Goal: Task Accomplishment & Management: Complete application form

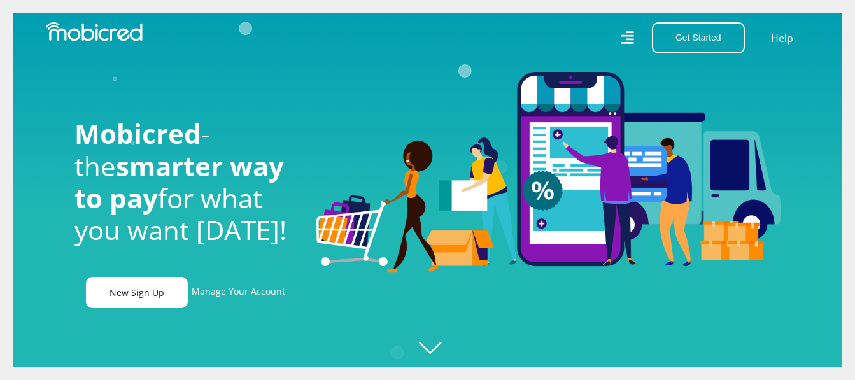
click at [160, 305] on link "New Sign Up" at bounding box center [137, 292] width 102 height 31
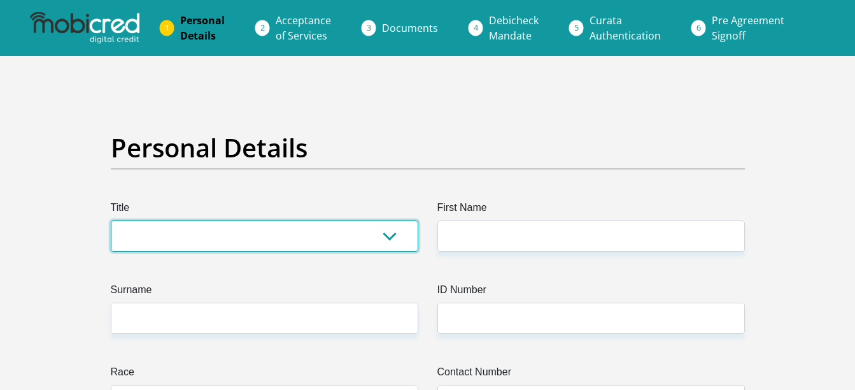
click at [266, 236] on select "Mr Ms Mrs Dr [PERSON_NAME]" at bounding box center [265, 235] width 308 height 31
click at [111, 220] on select "Mr Ms Mrs Dr [PERSON_NAME]" at bounding box center [265, 235] width 308 height 31
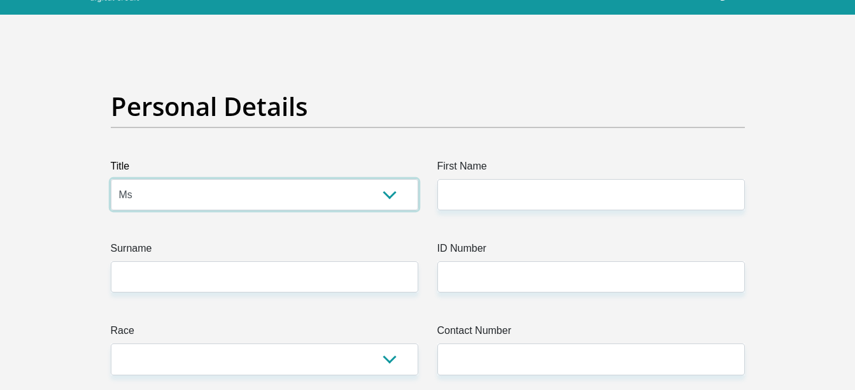
scroll to position [64, 0]
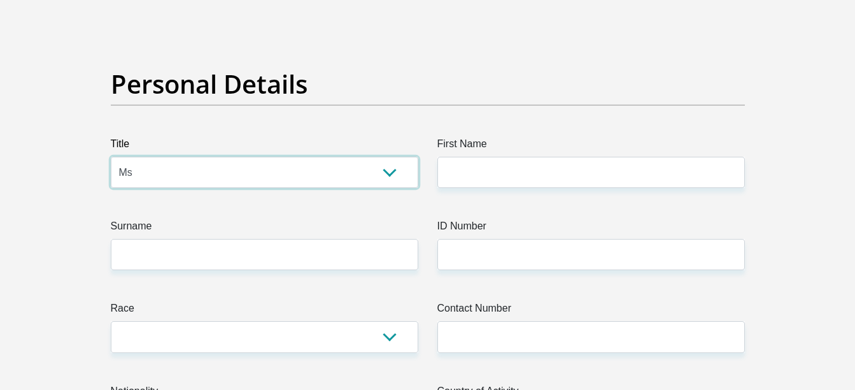
click at [259, 176] on select "Mr Ms Mrs Dr [PERSON_NAME]" at bounding box center [265, 172] width 308 height 31
select select "Mrs"
click at [111, 157] on select "Mr Ms Mrs Dr [PERSON_NAME]" at bounding box center [265, 172] width 308 height 31
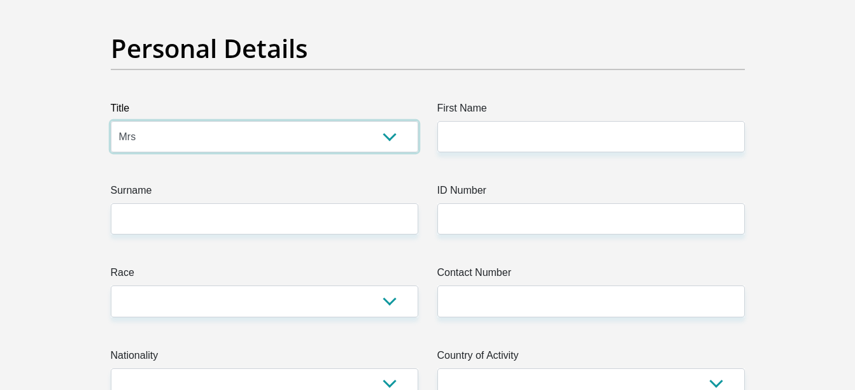
scroll to position [127, 0]
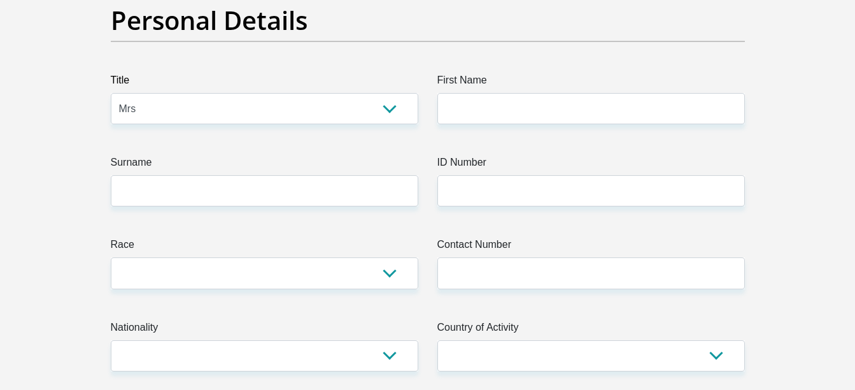
click at [208, 173] on label "Surname" at bounding box center [265, 165] width 308 height 20
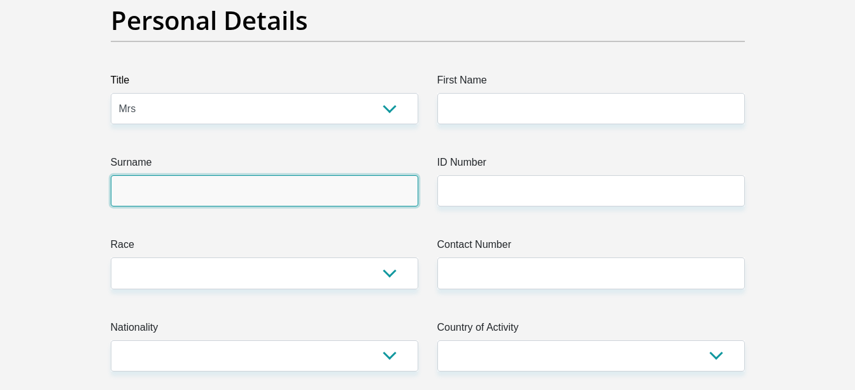
click at [208, 175] on input "Surname" at bounding box center [265, 190] width 308 height 31
type input "Rudman"
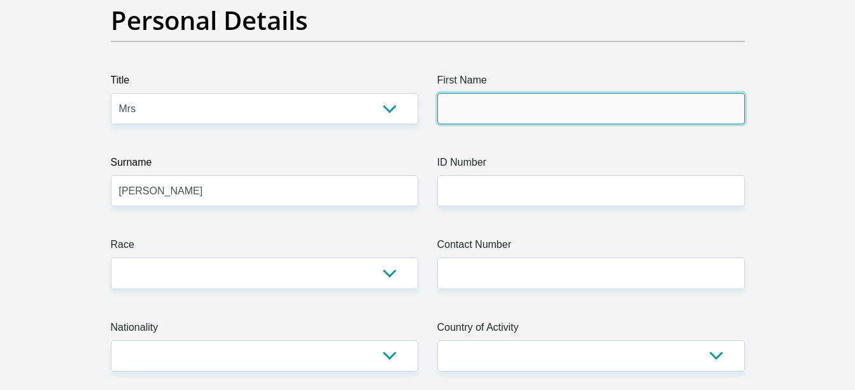
type input "Caroline"
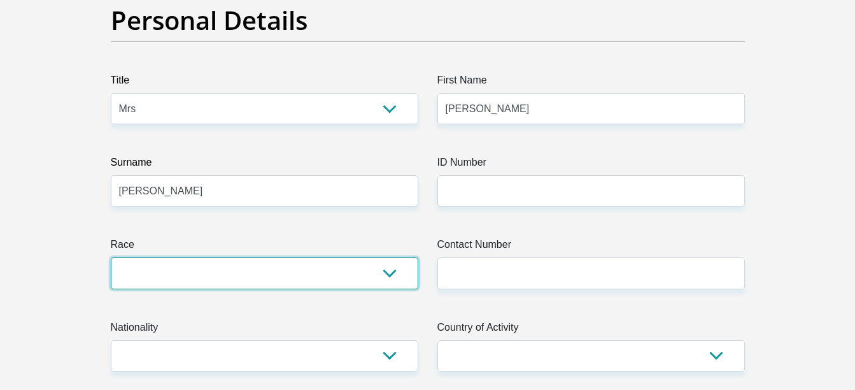
select select "4"
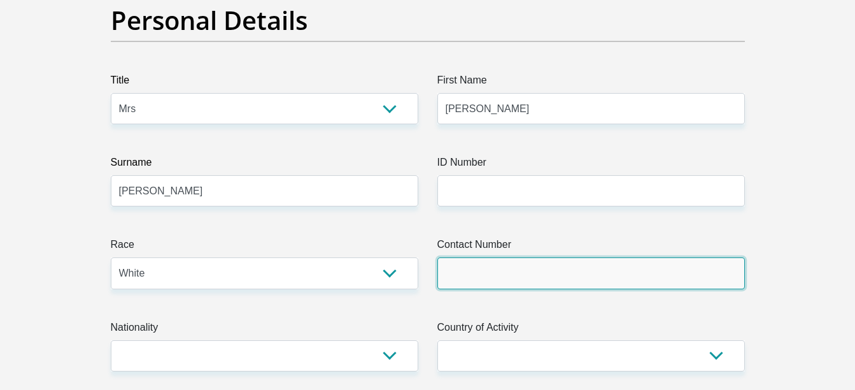
type input "0726792774"
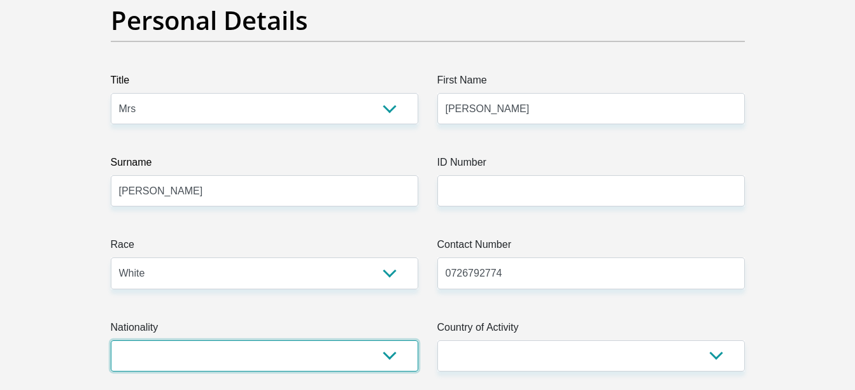
select select "ZAF"
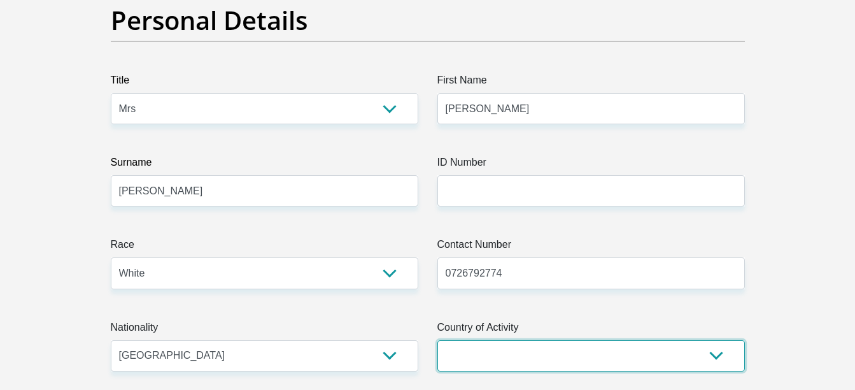
select select "ZAF"
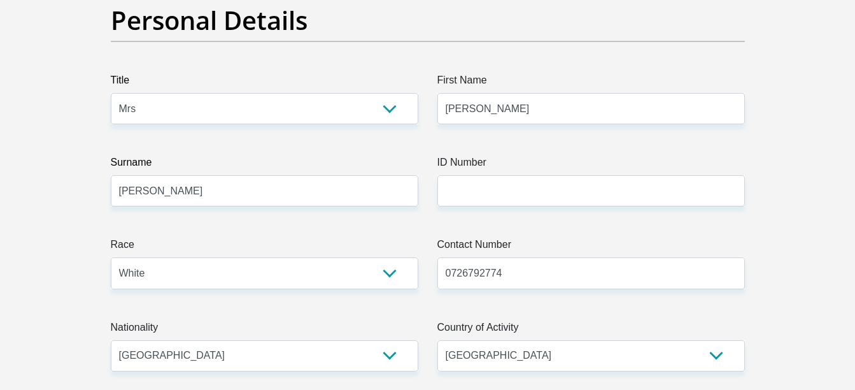
type input "6A Egret Estuary"
type input "Birdswood"
type input "Richards Bay"
type input "3900"
select select "KwaZulu-Natal"
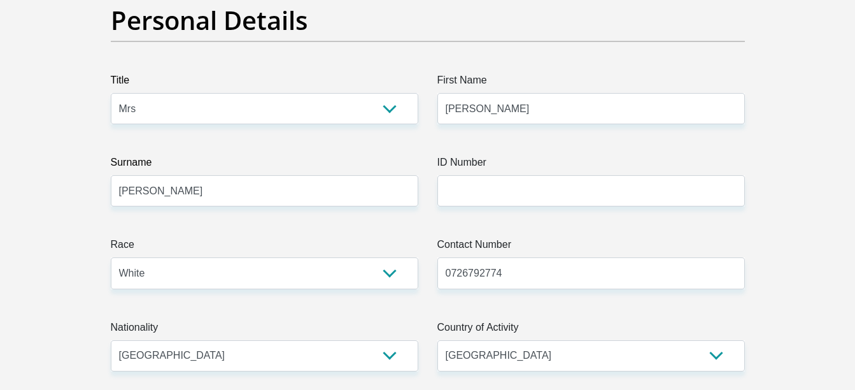
type input "carolinerudman@yahoo.com"
type input "Ruben0096"
type input "19500"
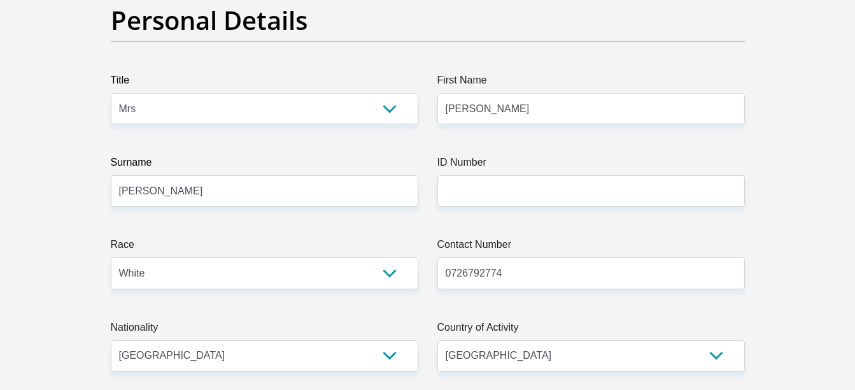
type input "17150"
type input "2500"
type input "1500"
type input "0"
type input "1500"
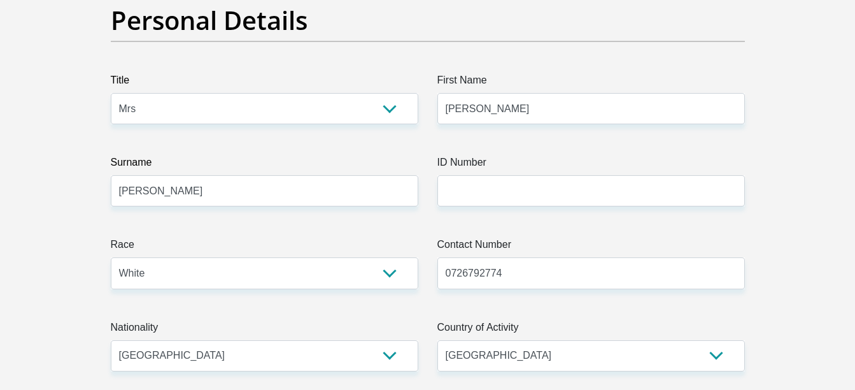
type input "500"
type input "0"
type input "GlobalValvesandAutomation"
type input "0357897066"
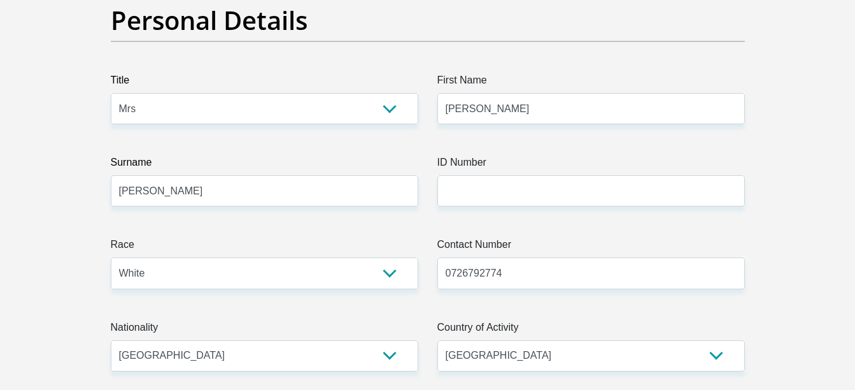
type input "Kevin"
type input "Rudman"
type input "1596381645"
type input "470010"
type input "CAPITEC BANK LIMITED"
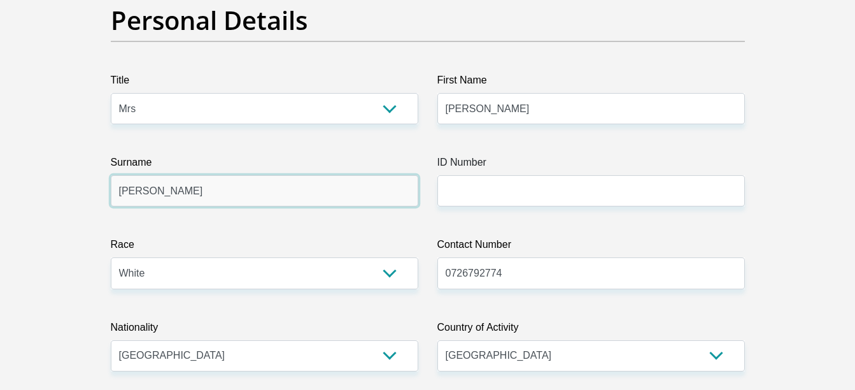
type input "CAPITEC BANK CPC"
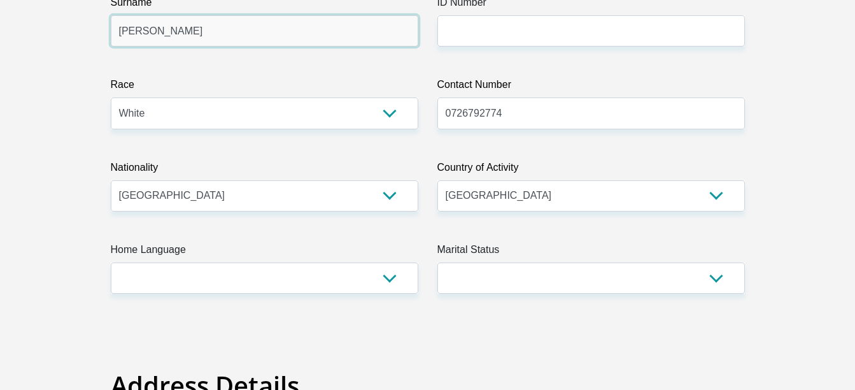
scroll to position [318, 0]
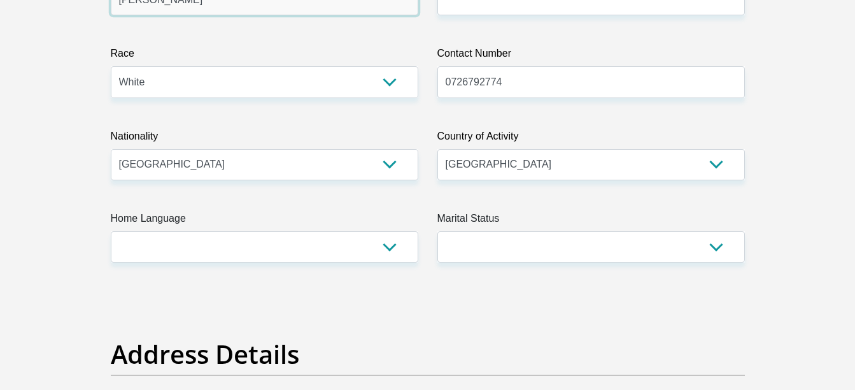
type input "Rudman"
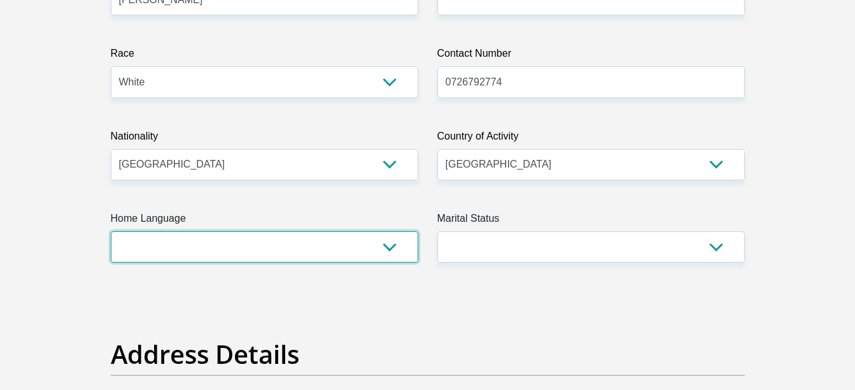
click at [234, 239] on select "Afrikaans English Sepedi South Ndebele Southern Sotho Swati Tsonga Tswana Venda…" at bounding box center [265, 246] width 308 height 31
click at [231, 246] on select "Afrikaans English Sepedi South Ndebele Southern Sotho Swati Tsonga Tswana Venda…" at bounding box center [265, 246] width 308 height 31
select select "afr"
click at [111, 231] on select "Afrikaans English Sepedi South Ndebele Southern Sotho Swati Tsonga Tswana Venda…" at bounding box center [265, 246] width 308 height 31
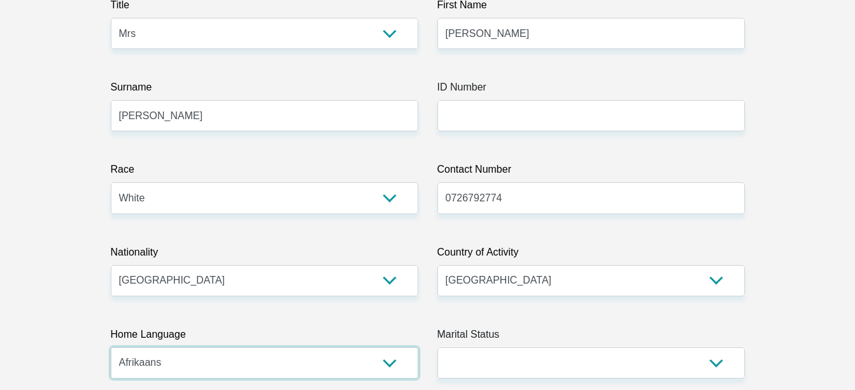
scroll to position [127, 0]
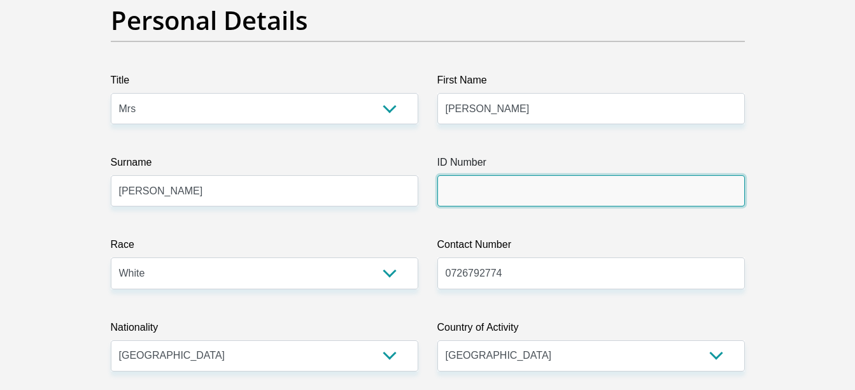
click at [457, 190] on input "ID Number" at bounding box center [591, 190] width 308 height 31
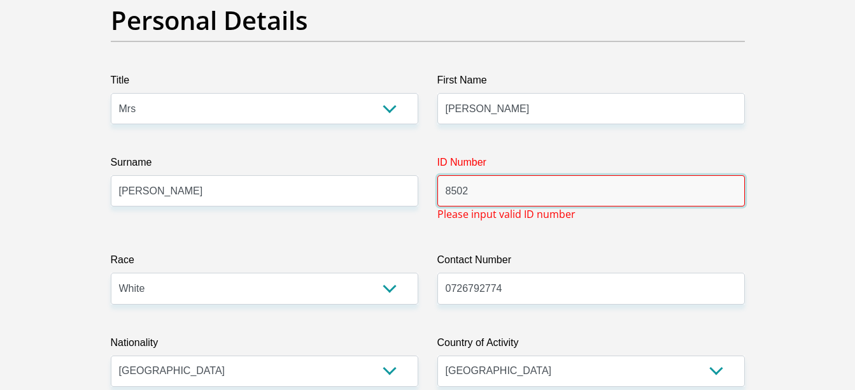
type input "8502250096085"
type input "Birdswood"
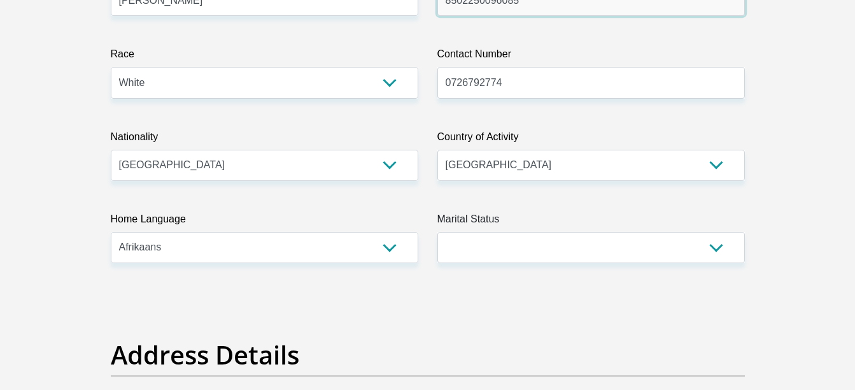
scroll to position [318, 0]
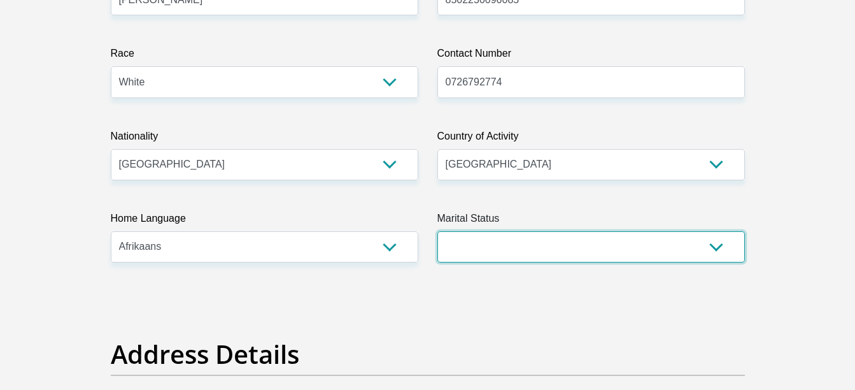
click at [530, 244] on select "Married ANC Single Divorced Widowed Married COP or Customary Law" at bounding box center [591, 246] width 308 height 31
select select "1"
click at [437, 231] on select "Married ANC Single Divorced Widowed Married COP or Customary Law" at bounding box center [591, 246] width 308 height 31
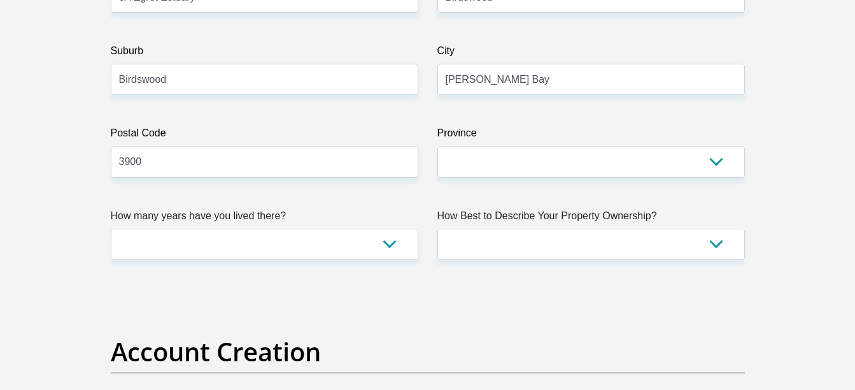
scroll to position [764, 0]
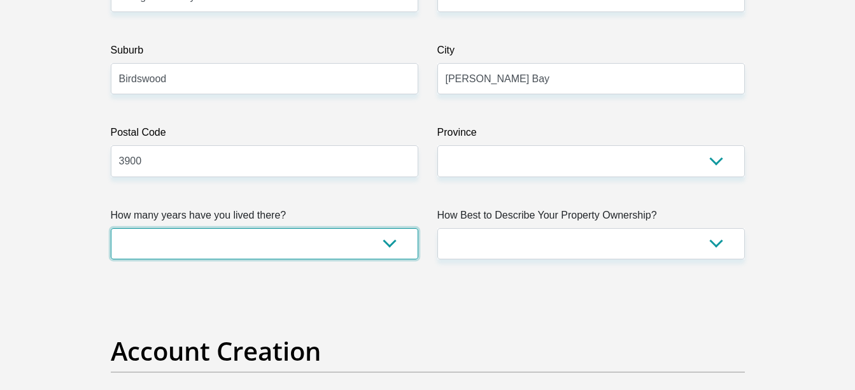
click at [397, 250] on select "less than 1 year 1-3 years 3-5 years 5+ years" at bounding box center [265, 243] width 308 height 31
select select "5"
click at [111, 228] on select "less than 1 year 1-3 years 3-5 years 5+ years" at bounding box center [265, 243] width 308 height 31
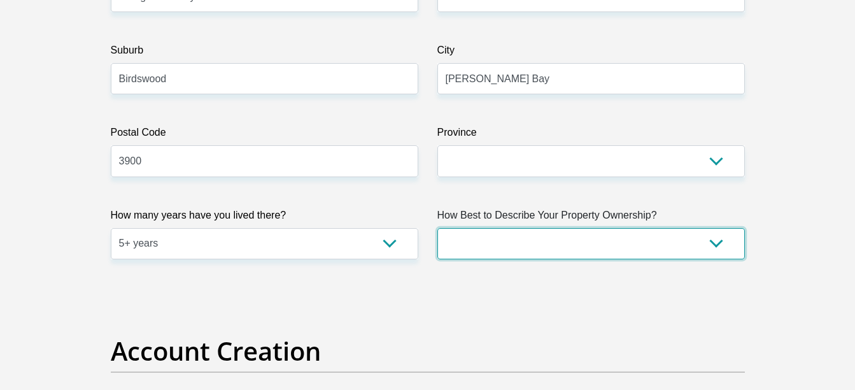
click at [557, 244] on select "Owned Rented Family Owned Company Dwelling" at bounding box center [591, 243] width 308 height 31
select select "Owned"
click at [437, 228] on select "Owned Rented Family Owned Company Dwelling" at bounding box center [591, 243] width 308 height 31
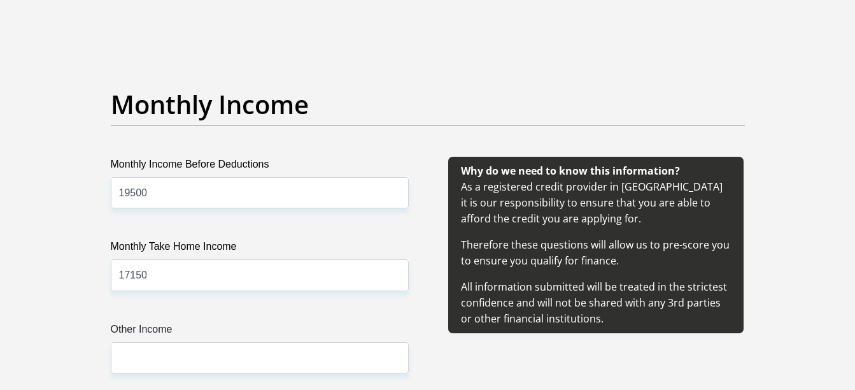
scroll to position [1464, 0]
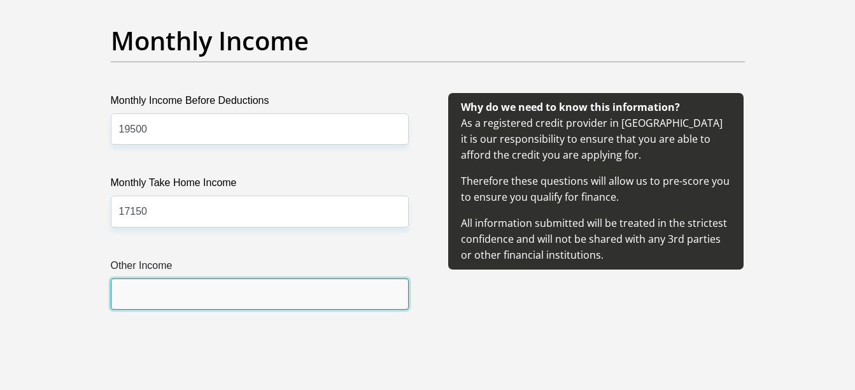
click at [367, 295] on input "Other Income" at bounding box center [260, 293] width 298 height 31
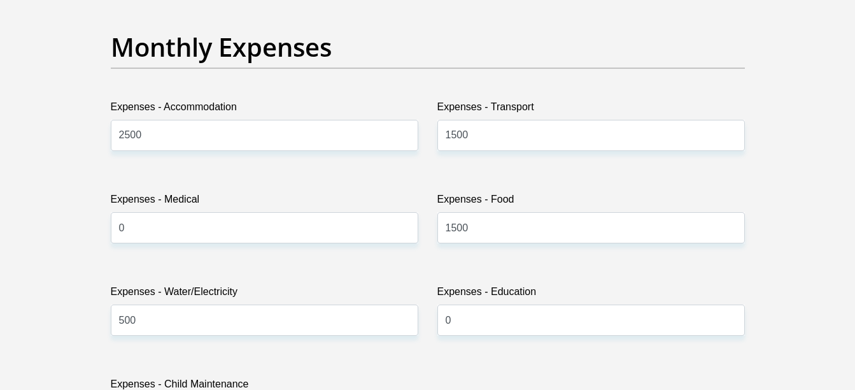
scroll to position [1846, 0]
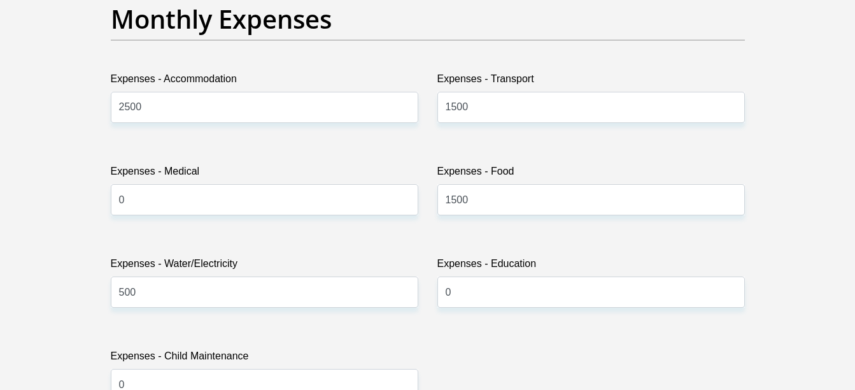
type input "5000"
drag, startPoint x: 154, startPoint y: 109, endPoint x: 49, endPoint y: 108, distance: 105.1
click at [182, 111] on input "0" at bounding box center [265, 107] width 308 height 31
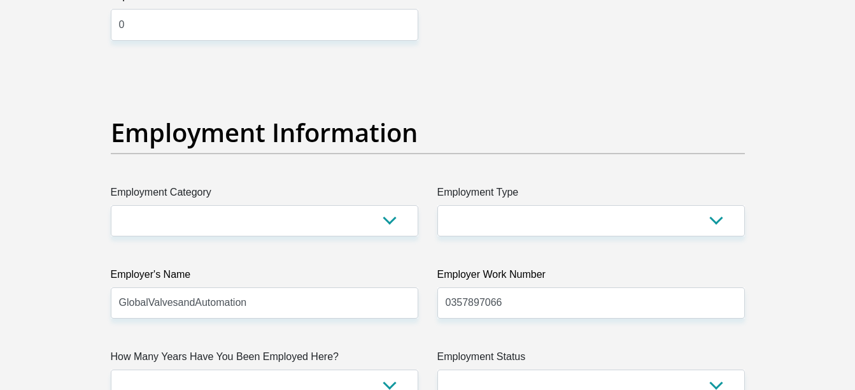
scroll to position [2229, 0]
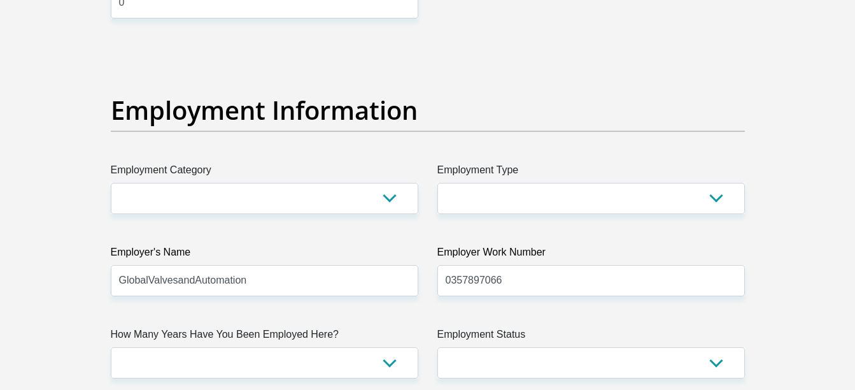
type input "0"
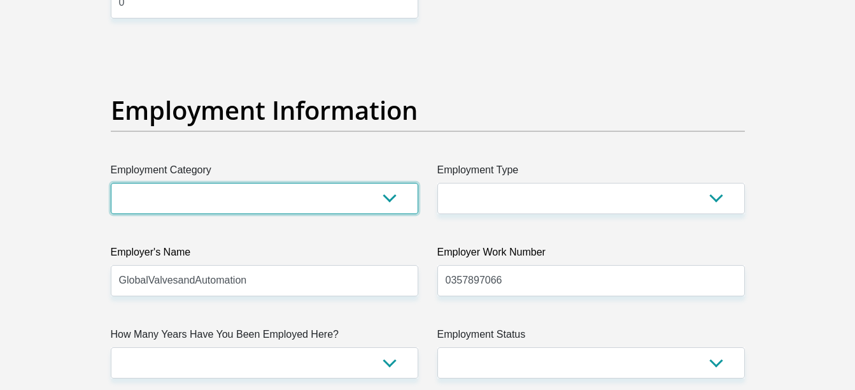
click at [399, 195] on select "AGRICULTURE ALCOHOL & TOBACCO CONSTRUCTION MATERIALS METALLURGY EQUIPMENT FOR R…" at bounding box center [265, 198] width 308 height 31
select select "71"
click at [111, 183] on select "AGRICULTURE ALCOHOL & TOBACCO CONSTRUCTION MATERIALS METALLURGY EQUIPMENT FOR R…" at bounding box center [265, 198] width 308 height 31
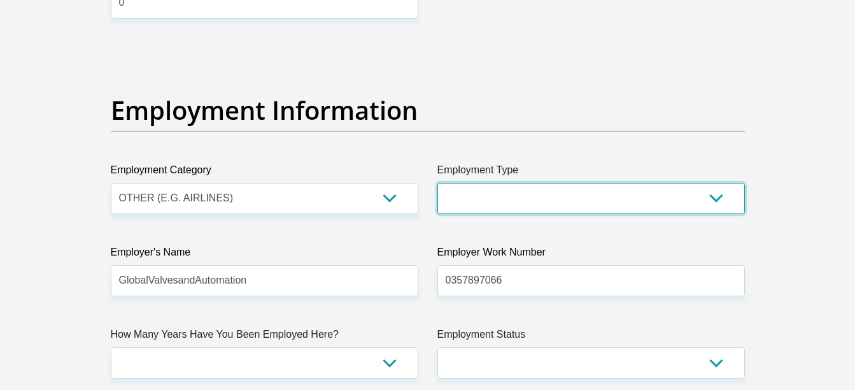
click at [500, 194] on select "College/Lecturer Craft Seller Creative Driver Executive Farmer Forces - Non Com…" at bounding box center [591, 198] width 308 height 31
click at [487, 197] on select "College/Lecturer Craft Seller Creative Driver Executive Farmer Forces - Non Com…" at bounding box center [591, 198] width 308 height 31
click at [488, 200] on select "College/Lecturer Craft Seller Creative Driver Executive Farmer Forces - Non Com…" at bounding box center [591, 198] width 308 height 31
select select "Service Industry"
click at [437, 183] on select "College/Lecturer Craft Seller Creative Driver Executive Farmer Forces - Non Com…" at bounding box center [591, 198] width 308 height 31
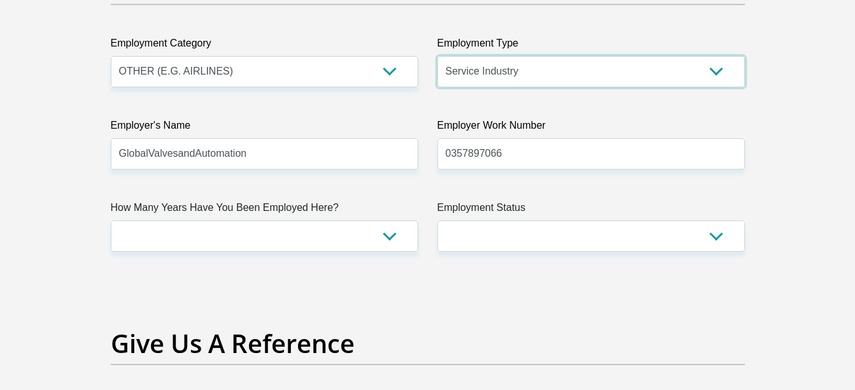
scroll to position [2356, 0]
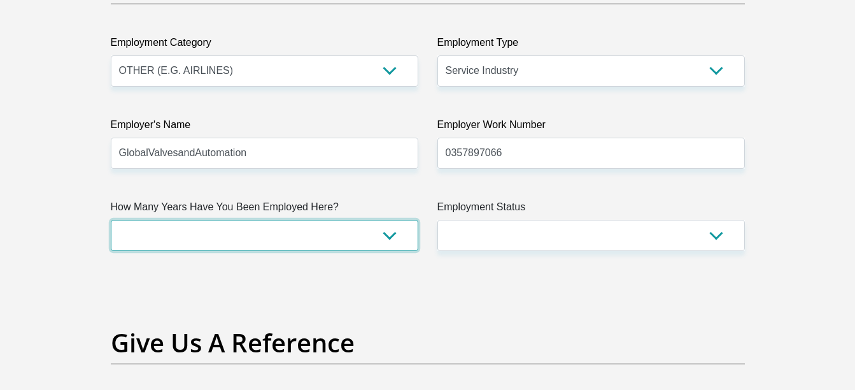
click at [374, 246] on select "less than 1 year 1-3 years 3-5 years 5+ years" at bounding box center [265, 235] width 308 height 31
select select "60"
click at [111, 220] on select "less than 1 year 1-3 years 3-5 years 5+ years" at bounding box center [265, 235] width 308 height 31
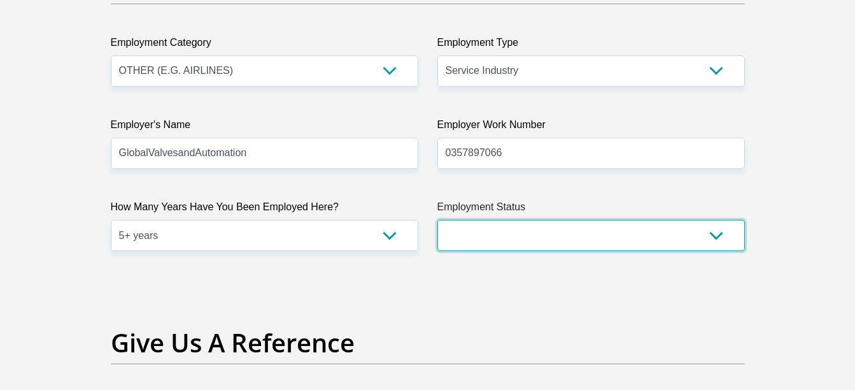
click at [490, 239] on select "Permanent/Full-time Part-time/Casual Contract Worker Self-Employed Housewife Re…" at bounding box center [591, 235] width 308 height 31
select select "1"
click at [437, 220] on select "Permanent/Full-time Part-time/Casual Contract Worker Self-Employed Housewife Re…" at bounding box center [591, 235] width 308 height 31
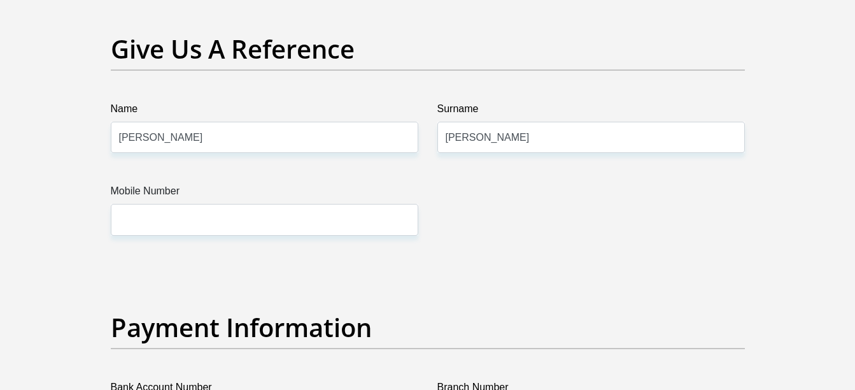
scroll to position [2611, 0]
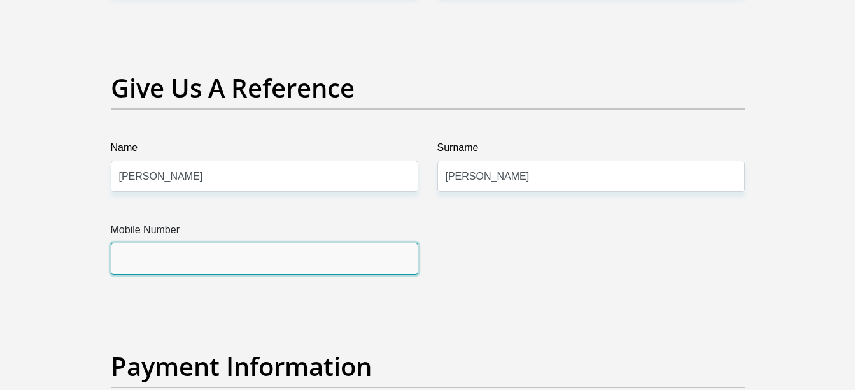
click at [360, 257] on input "Mobile Number" at bounding box center [265, 258] width 308 height 31
type input "0726792774"
drag, startPoint x: 231, startPoint y: 259, endPoint x: 72, endPoint y: 254, distance: 159.3
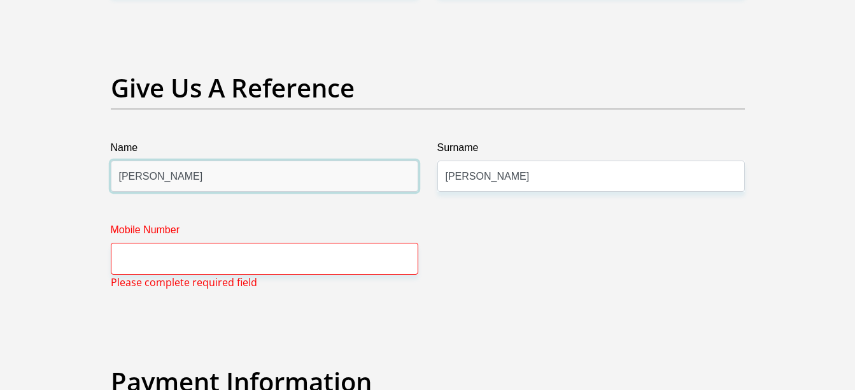
click at [233, 180] on input "Kevin" at bounding box center [265, 175] width 308 height 31
drag, startPoint x: 233, startPoint y: 180, endPoint x: 29, endPoint y: 180, distance: 203.7
type input "Tammy"
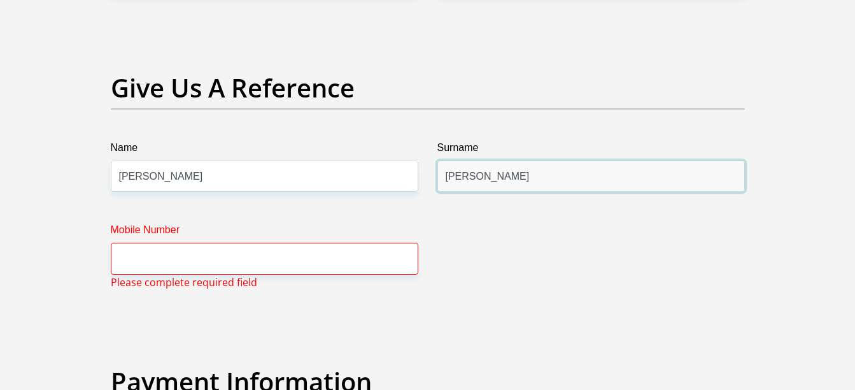
click at [495, 182] on input "Rudman" at bounding box center [591, 175] width 308 height 31
drag, startPoint x: 505, startPoint y: 180, endPoint x: 400, endPoint y: 180, distance: 104.4
type input "vyk"
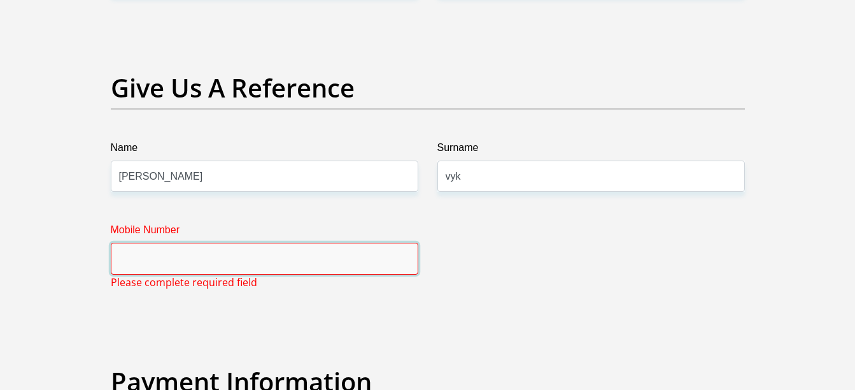
click at [337, 262] on input "Mobile Number" at bounding box center [265, 258] width 308 height 31
paste input "+27 73 121 5023"
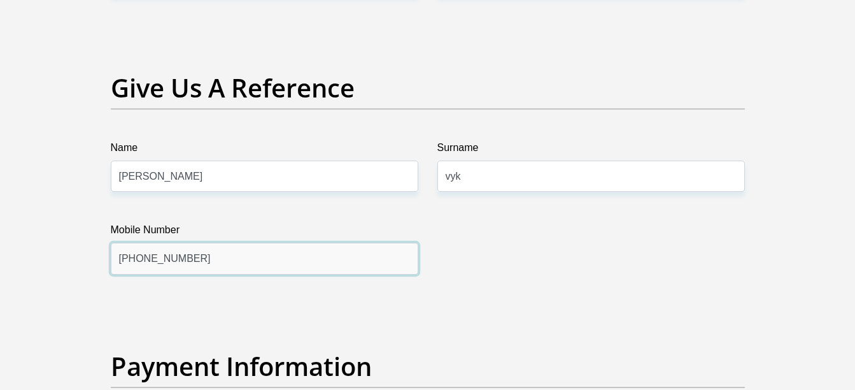
type input "+27 73 121 5023"
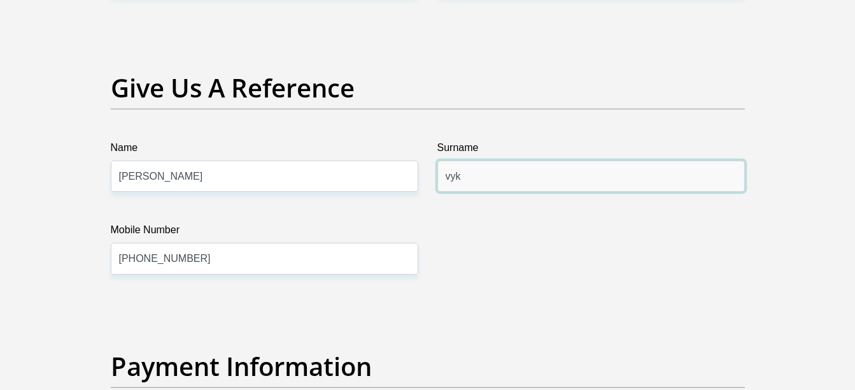
click at [450, 177] on input "vyk" at bounding box center [591, 175] width 308 height 31
type input "Vyk"
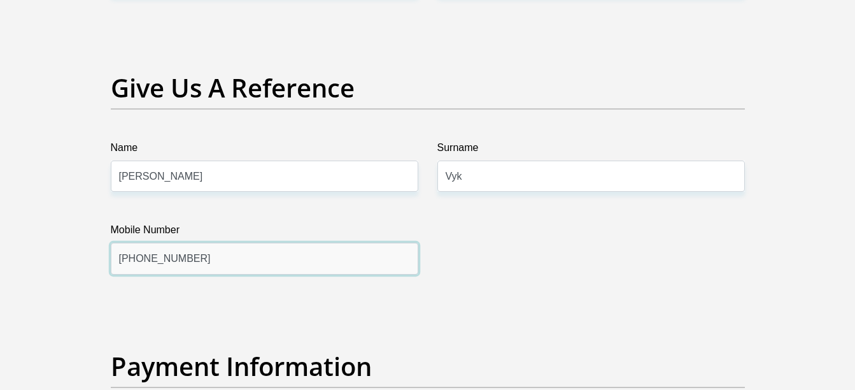
drag, startPoint x: 139, startPoint y: 257, endPoint x: 92, endPoint y: 256, distance: 47.1
type input "0731215023"
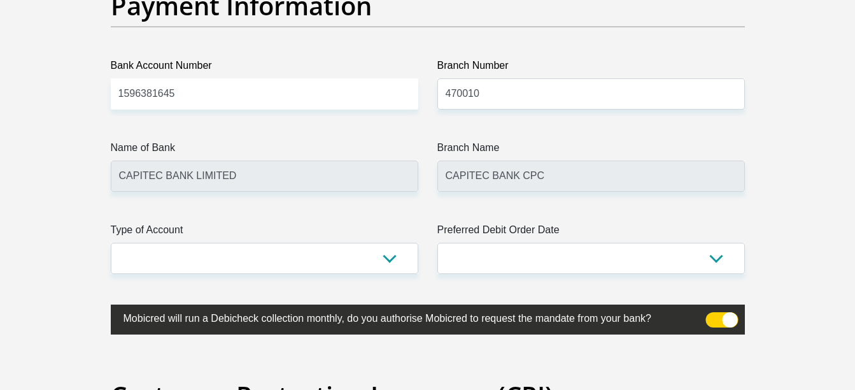
scroll to position [2993, 0]
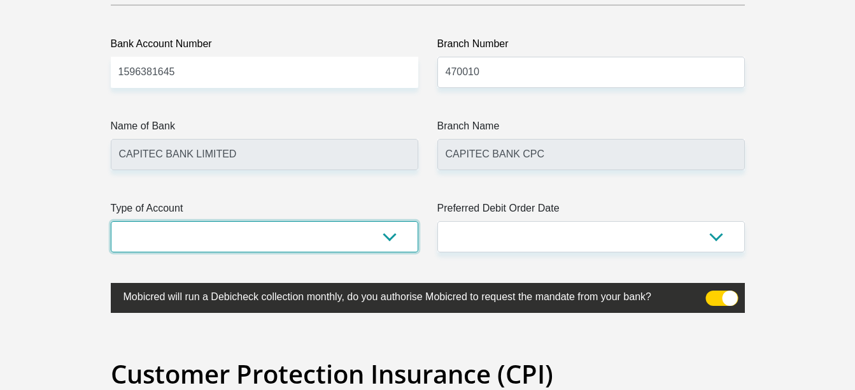
click at [397, 236] on select "Cheque Savings" at bounding box center [265, 236] width 308 height 31
select select "SAV"
click at [111, 221] on select "Cheque Savings" at bounding box center [265, 236] width 308 height 31
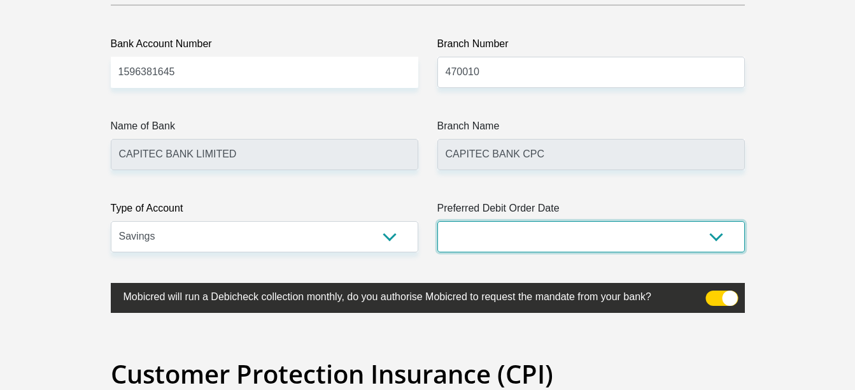
click at [509, 237] on select "1st 2nd 3rd 4th 5th 7th 18th 19th 20th 21st 22nd 23rd 24th 25th 26th 27th 28th …" at bounding box center [591, 236] width 308 height 31
select select "1"
click at [437, 221] on select "1st 2nd 3rd 4th 5th 7th 18th 19th 20th 21st 22nd 23rd 24th 25th 26th 27th 28th …" at bounding box center [591, 236] width 308 height 31
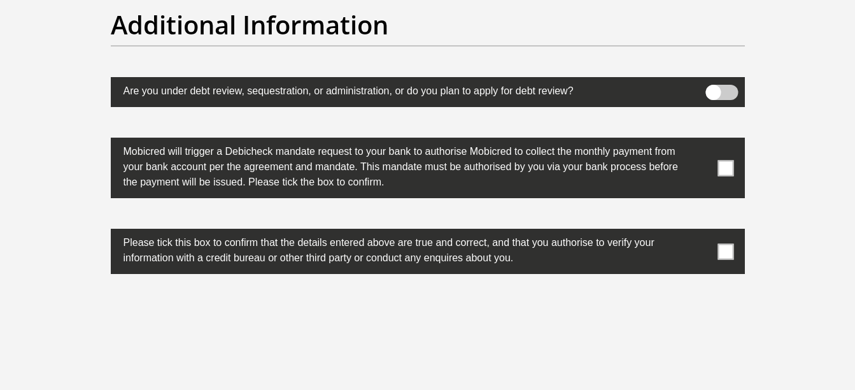
scroll to position [4011, 0]
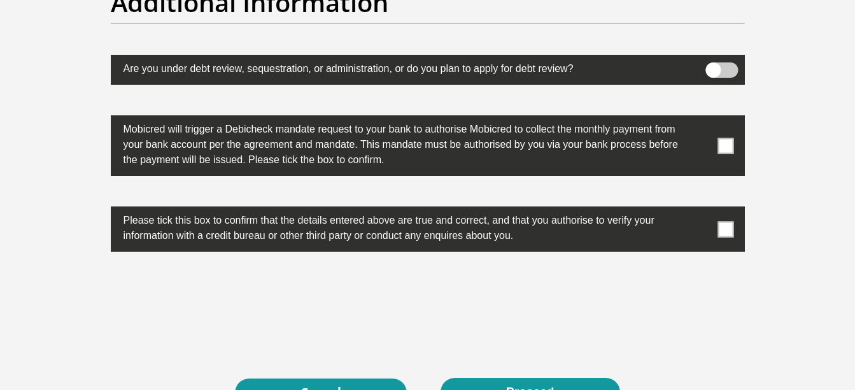
click at [731, 143] on span at bounding box center [726, 146] width 16 height 16
click at [700, 118] on input "checkbox" at bounding box center [700, 118] width 0 height 0
click at [725, 226] on span at bounding box center [726, 229] width 16 height 16
click at [700, 209] on input "checkbox" at bounding box center [700, 209] width 0 height 0
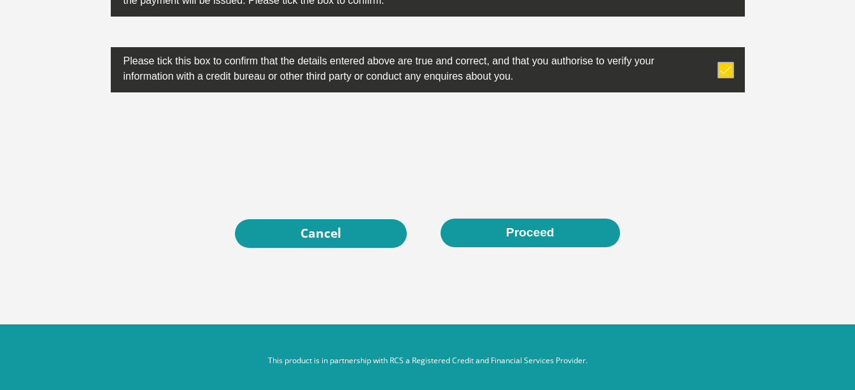
scroll to position [4179, 0]
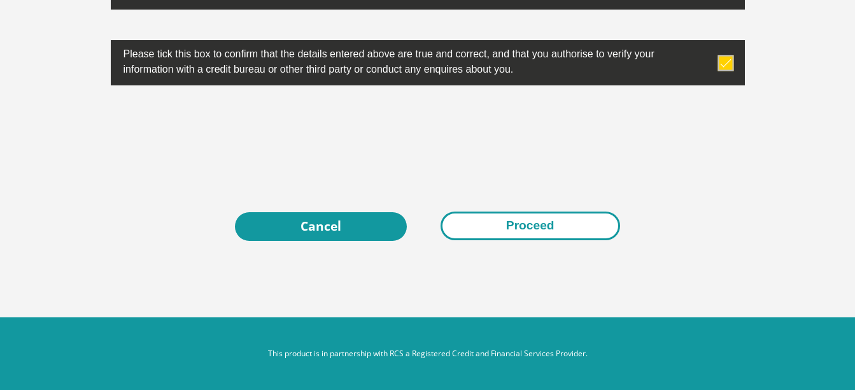
click at [543, 226] on button "Proceed" at bounding box center [531, 225] width 180 height 29
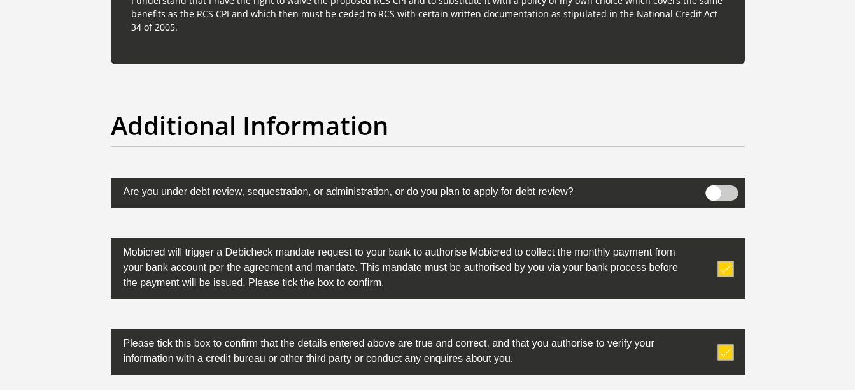
scroll to position [3860, 0]
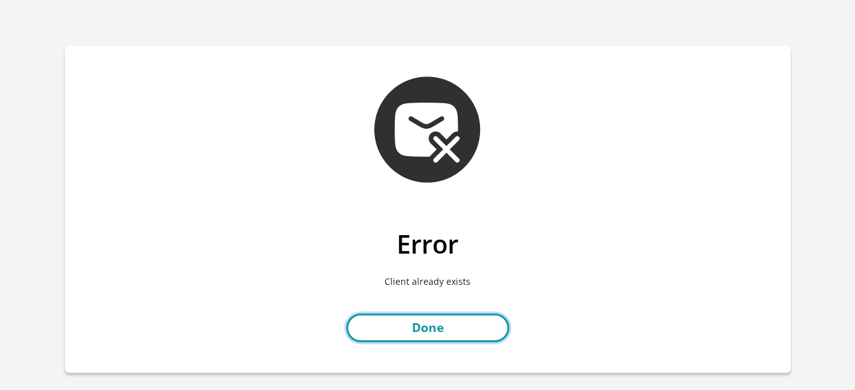
click at [485, 320] on link "Done" at bounding box center [427, 327] width 163 height 29
click at [443, 329] on link "Done" at bounding box center [427, 327] width 163 height 29
click at [452, 336] on link "Done" at bounding box center [427, 327] width 163 height 29
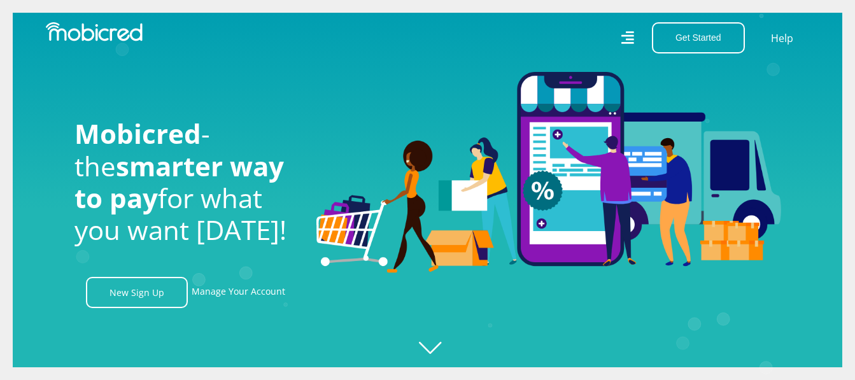
click at [630, 36] on icon at bounding box center [627, 37] width 13 height 13
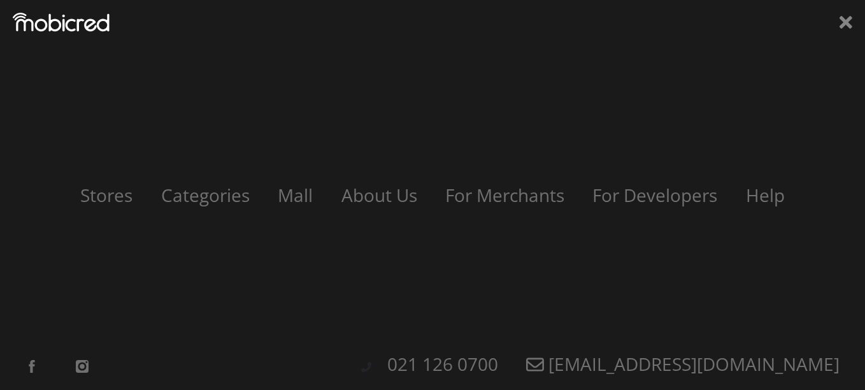
scroll to position [0, 2359]
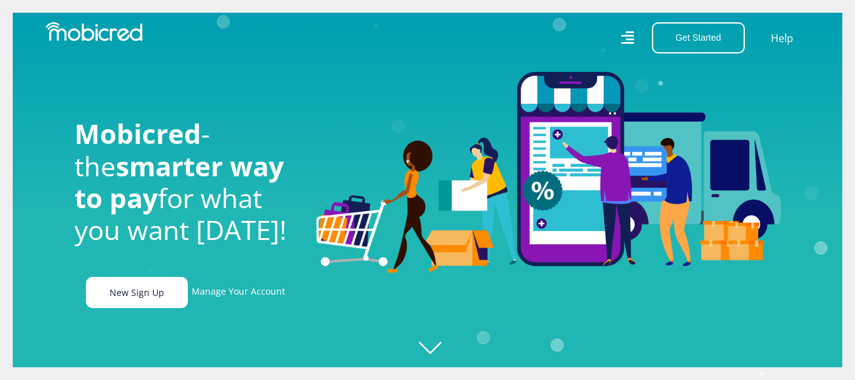
click at [118, 304] on link "New Sign Up" at bounding box center [137, 292] width 102 height 31
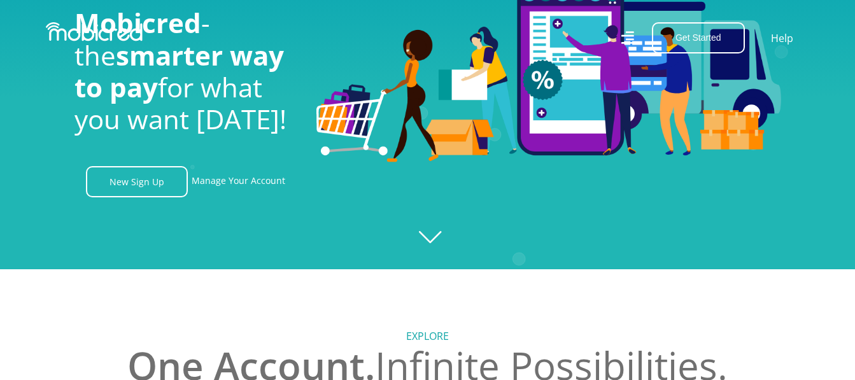
scroll to position [127, 0]
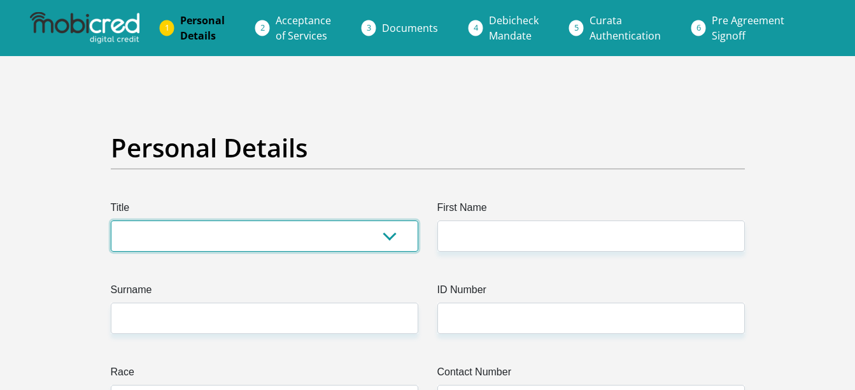
click at [247, 239] on select "Mr Ms Mrs Dr Other" at bounding box center [265, 235] width 308 height 31
select select "Mrs"
click at [111, 220] on select "Mr Ms Mrs Dr Other" at bounding box center [265, 235] width 308 height 31
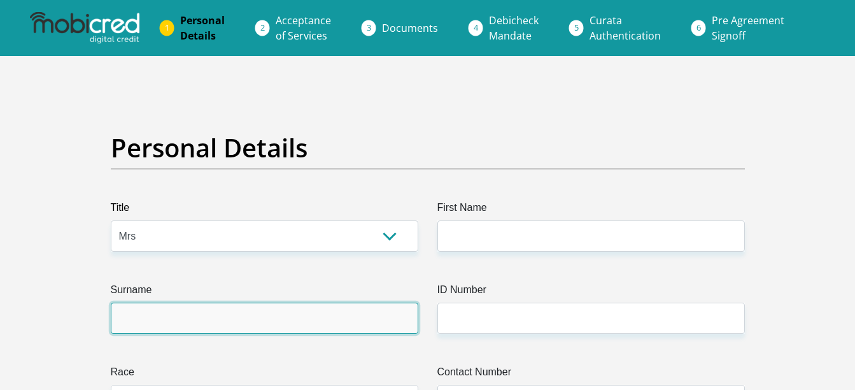
click at [216, 313] on input "Surname" at bounding box center [265, 317] width 308 height 31
type input "Rudman"
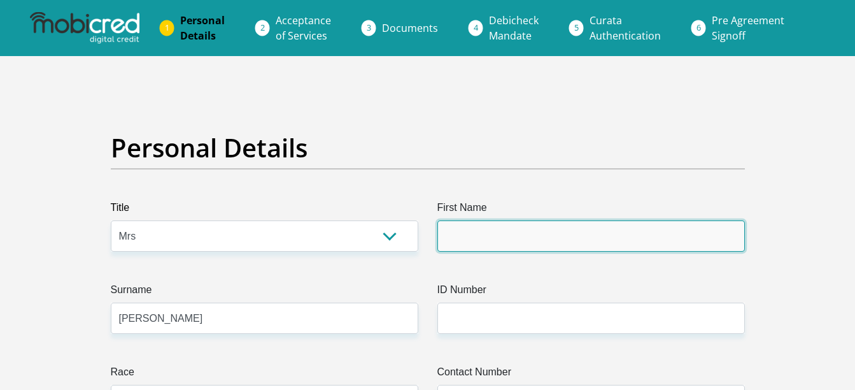
type input "Kevin"
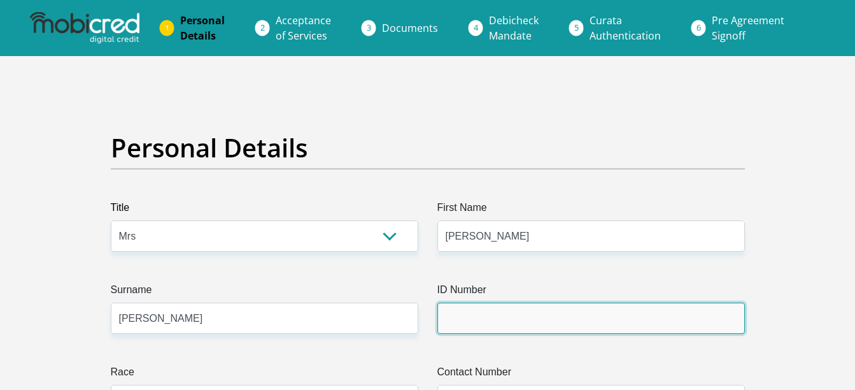
type input "Global Valves and Automation"
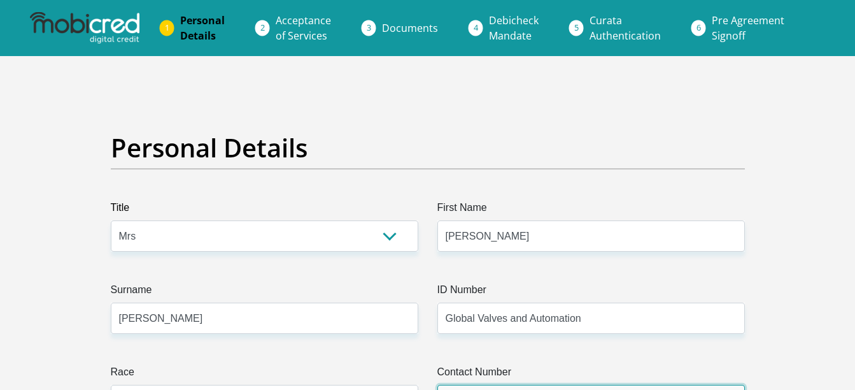
type input "0726792774"
select select "ZAF"
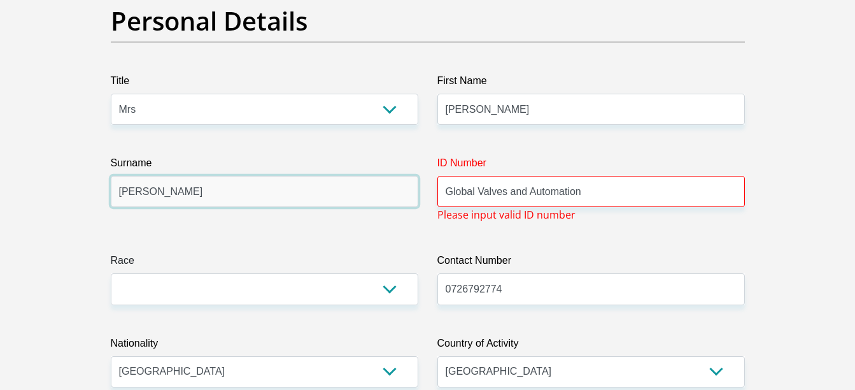
scroll to position [127, 0]
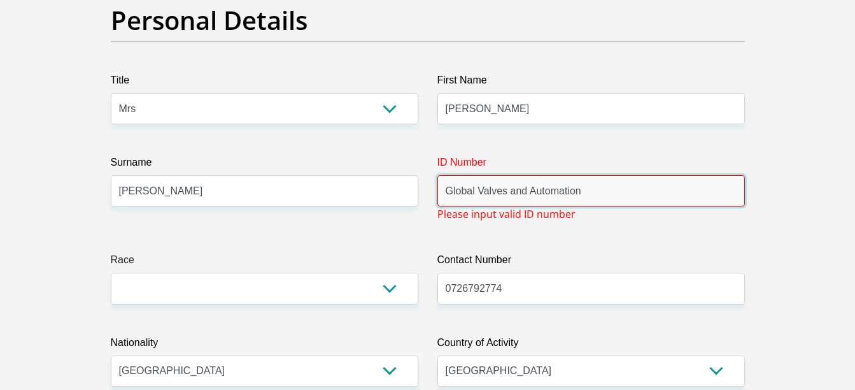
click at [638, 189] on input "Global Valves and Automation" at bounding box center [591, 190] width 308 height 31
drag, startPoint x: 648, startPoint y: 194, endPoint x: 381, endPoint y: 194, distance: 266.8
type input "8502250096085"
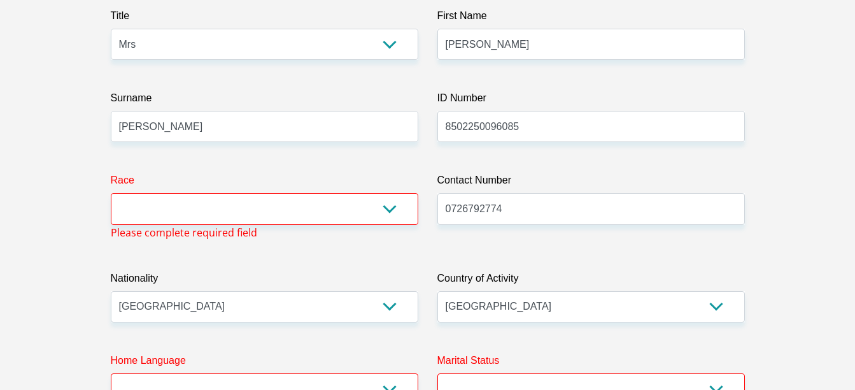
click at [390, 236] on div "Race Black Coloured Indian White Other Please complete required field" at bounding box center [264, 206] width 327 height 67
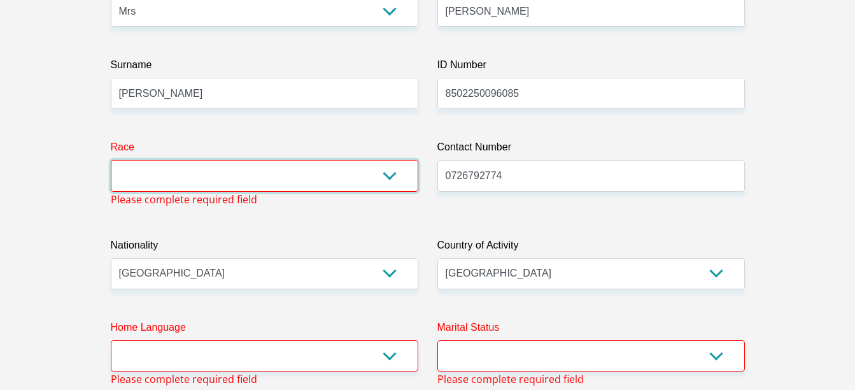
scroll to position [225, 0]
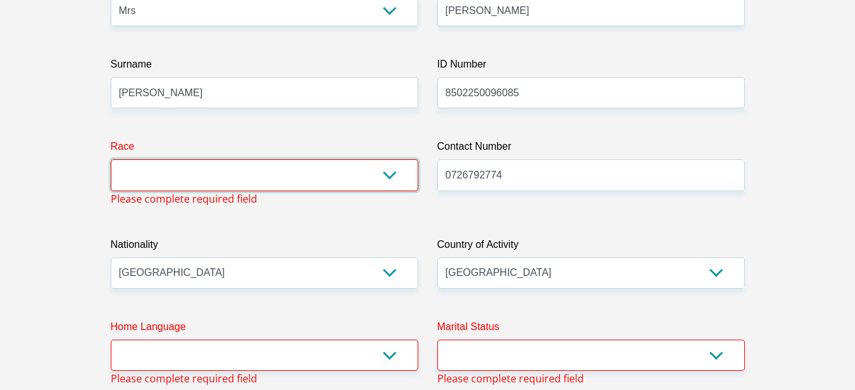
click at [393, 177] on select "Black Coloured Indian White Other" at bounding box center [265, 174] width 308 height 31
select select "4"
click at [111, 159] on select "Black Coloured Indian White Other" at bounding box center [265, 174] width 308 height 31
